Goal: Transaction & Acquisition: Purchase product/service

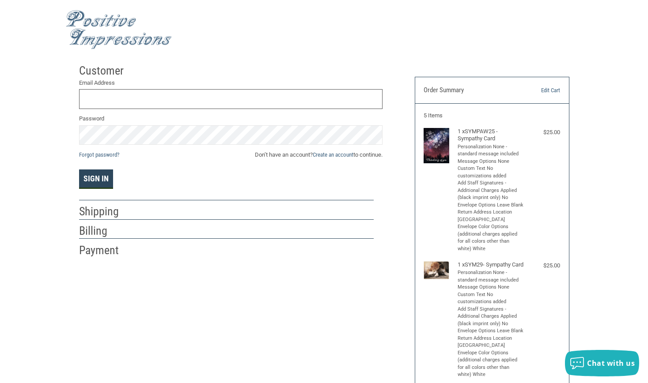
type input "[EMAIL_ADDRESS][DOMAIN_NAME]"
click at [87, 175] on button "Sign In" at bounding box center [96, 179] width 34 height 19
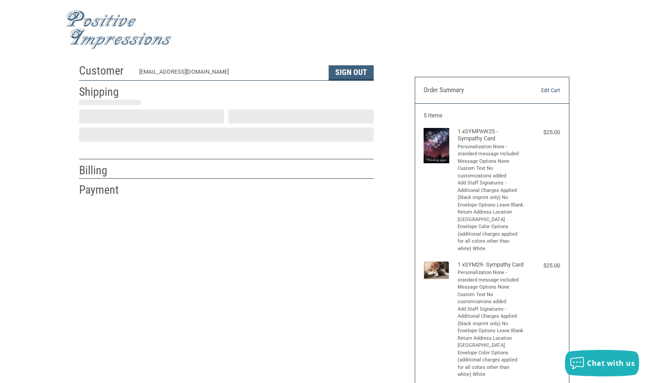
scroll to position [4, 0]
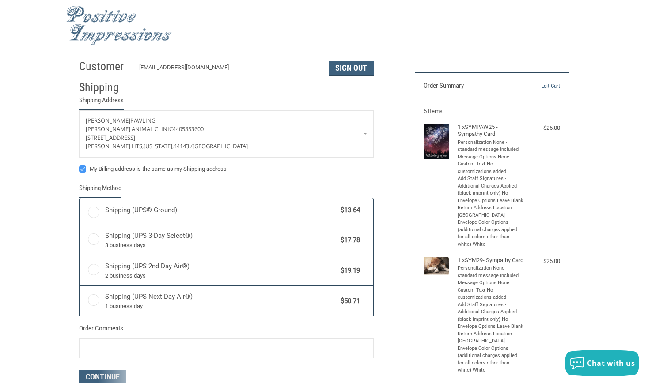
radio input "true"
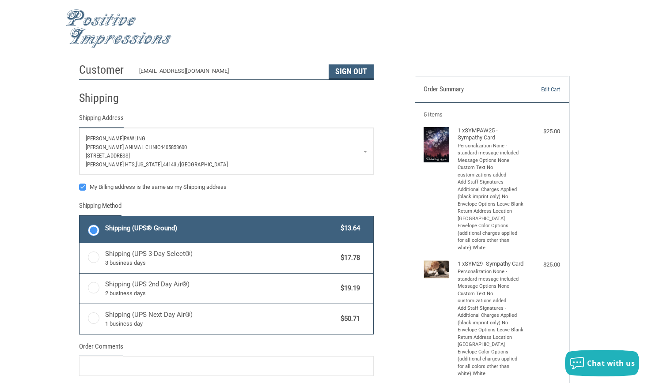
scroll to position [0, 0]
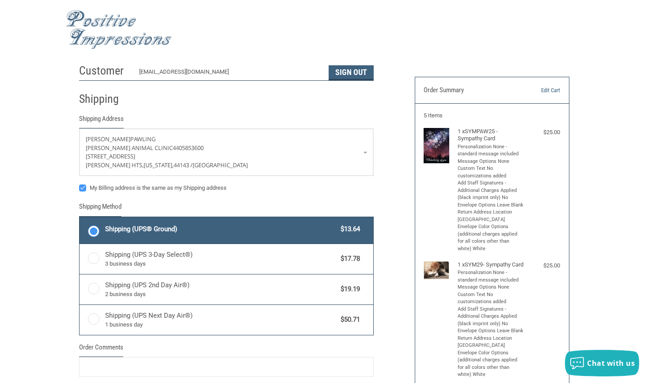
click at [137, 31] on img at bounding box center [119, 29] width 106 height 39
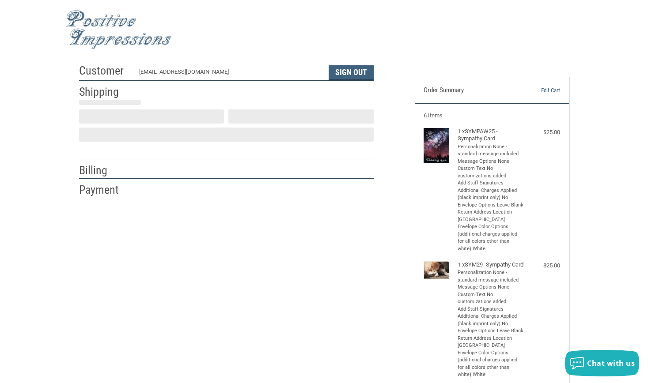
scroll to position [4, 0]
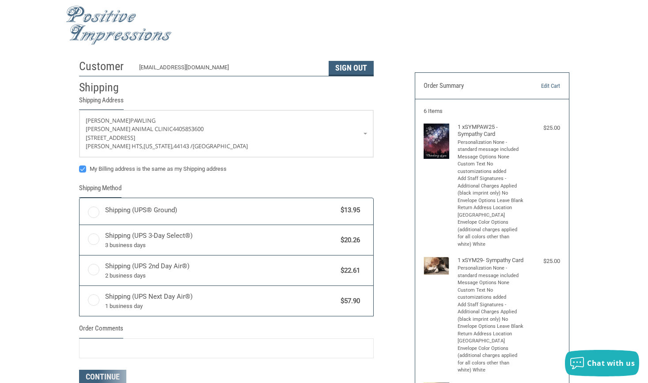
radio input "true"
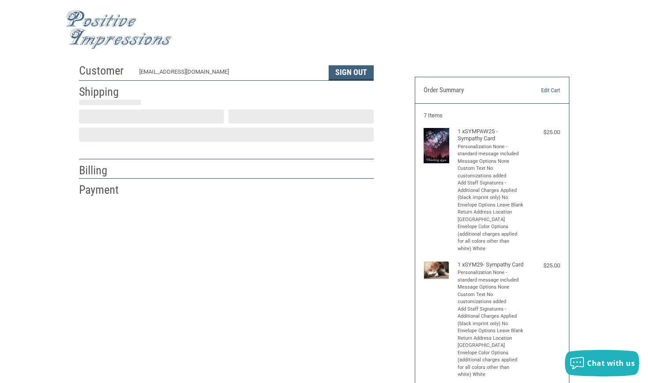
scroll to position [4, 0]
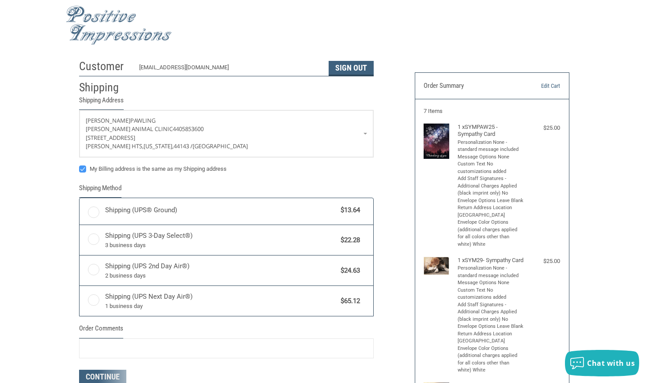
radio input "true"
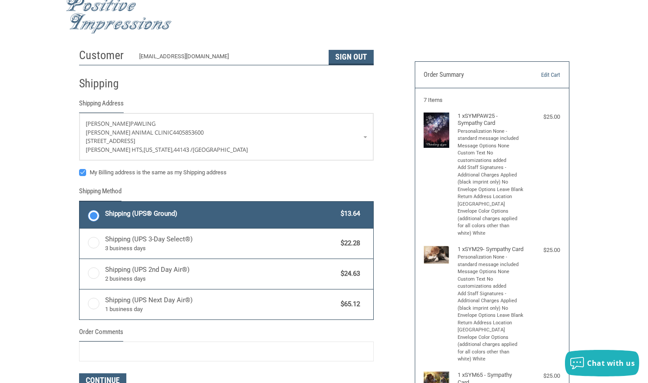
scroll to position [0, 0]
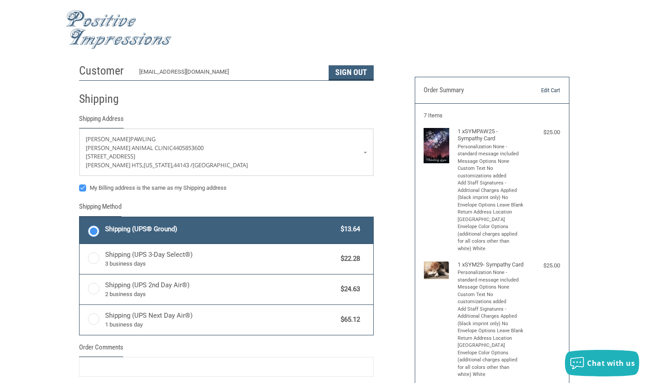
click at [560, 89] on link "Edit Cart" at bounding box center [538, 90] width 44 height 9
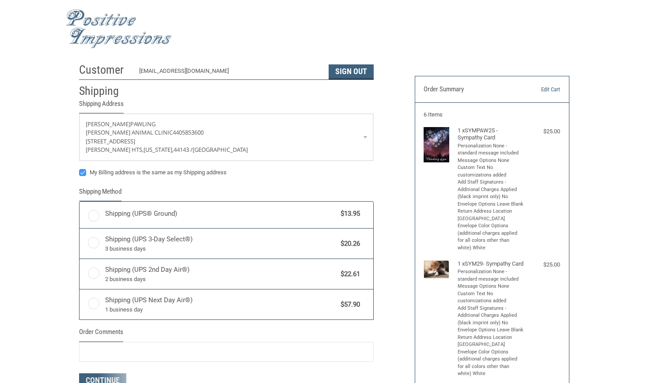
scroll to position [4, 0]
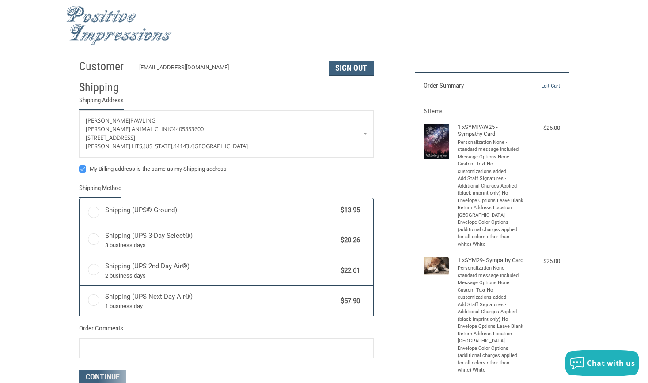
radio input "true"
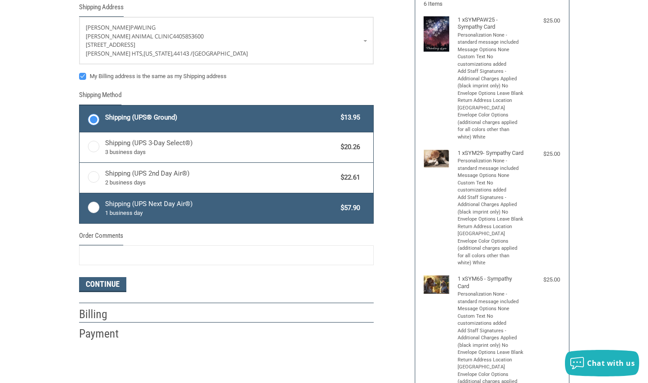
scroll to position [137, 0]
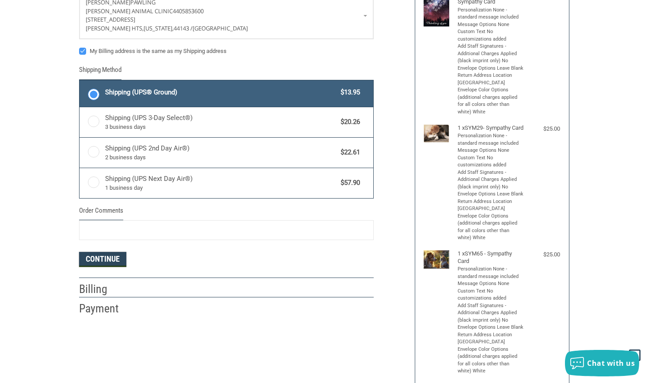
click at [106, 261] on button "Continue" at bounding box center [102, 259] width 47 height 15
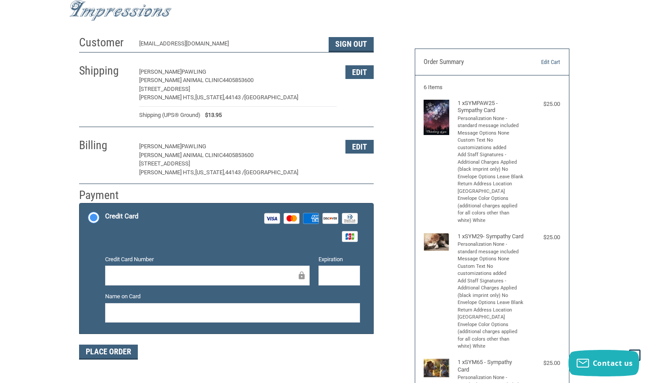
scroll to position [0, 0]
